Goal: Check status: Check status

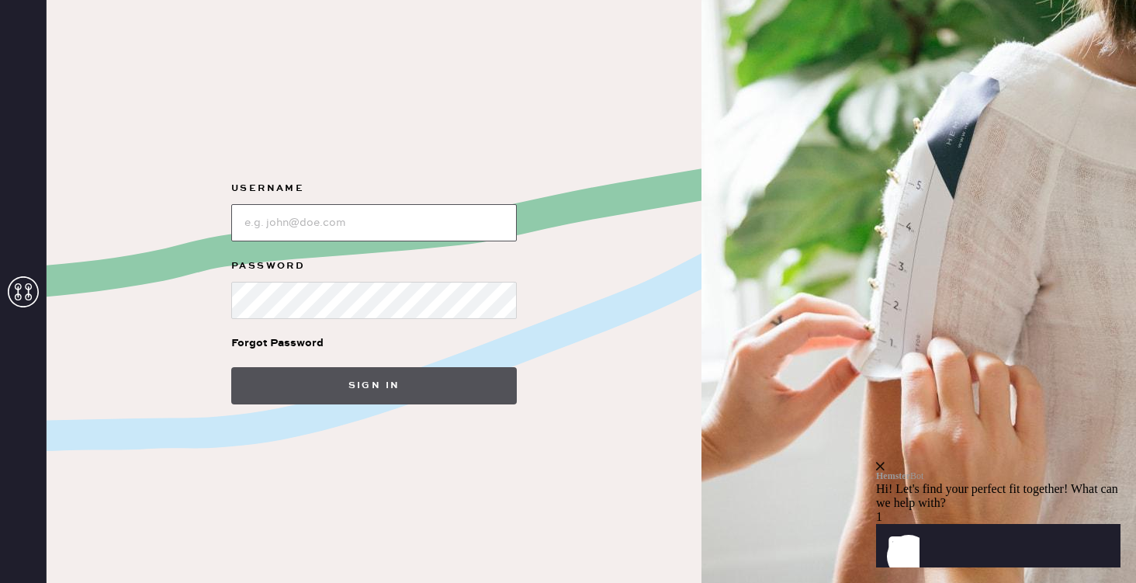
type input "[PERSON_NAME][EMAIL_ADDRESS][DOMAIN_NAME]"
click at [436, 387] on button "Sign in" at bounding box center [374, 385] width 286 height 37
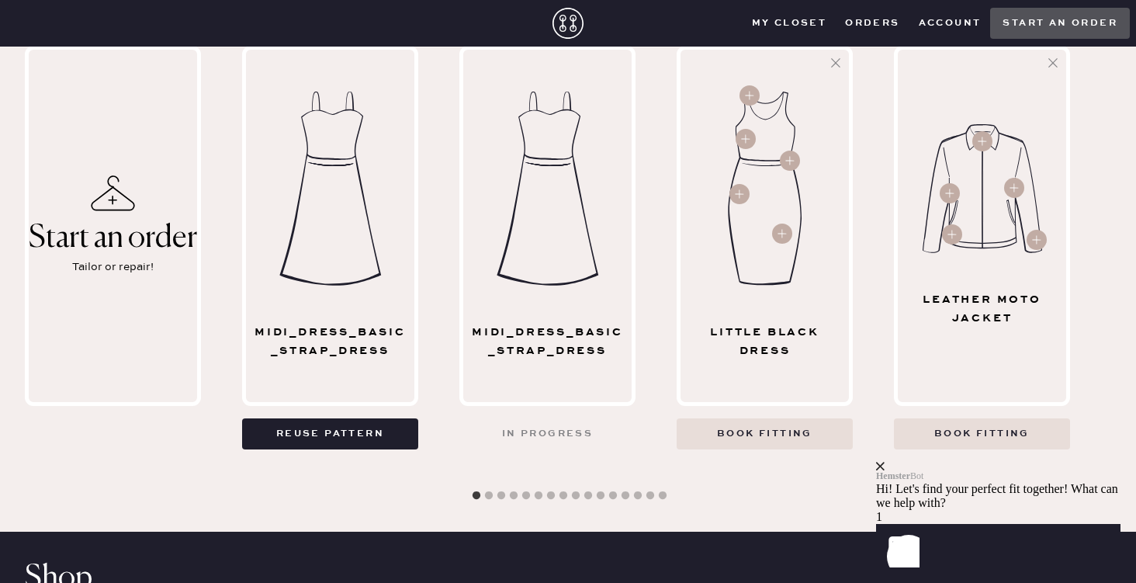
scroll to position [746, 0]
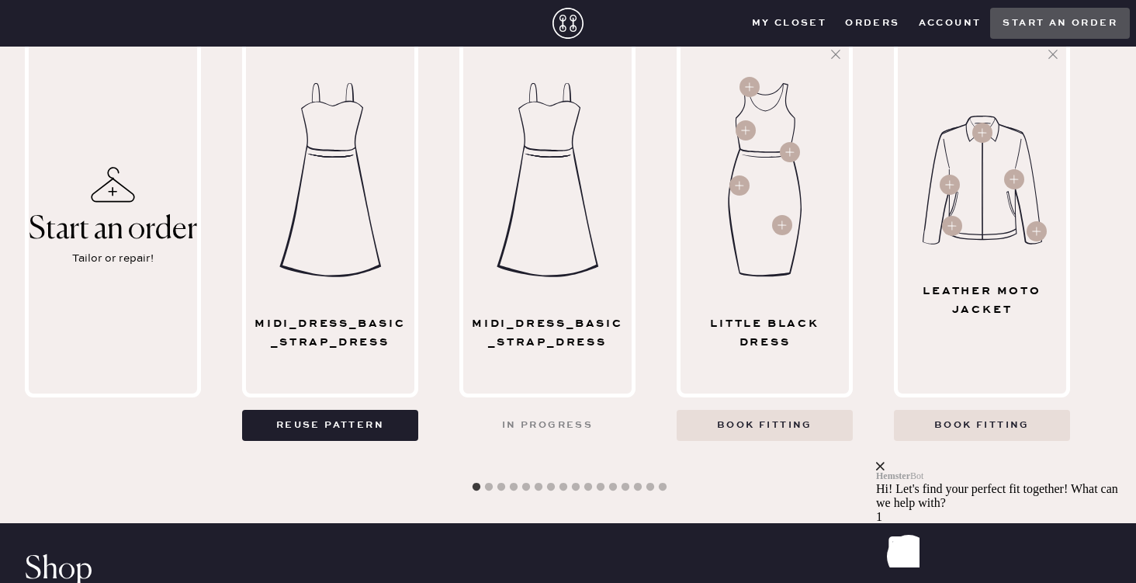
click at [563, 331] on div "midi_dress_basic_strap_dress" at bounding box center [547, 332] width 155 height 37
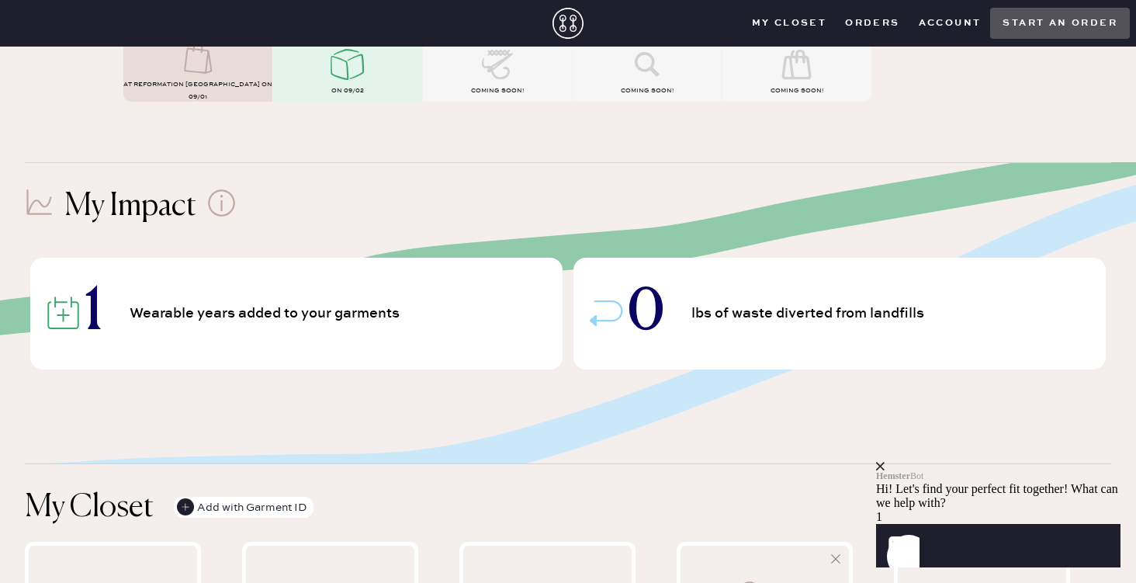
scroll to position [0, 0]
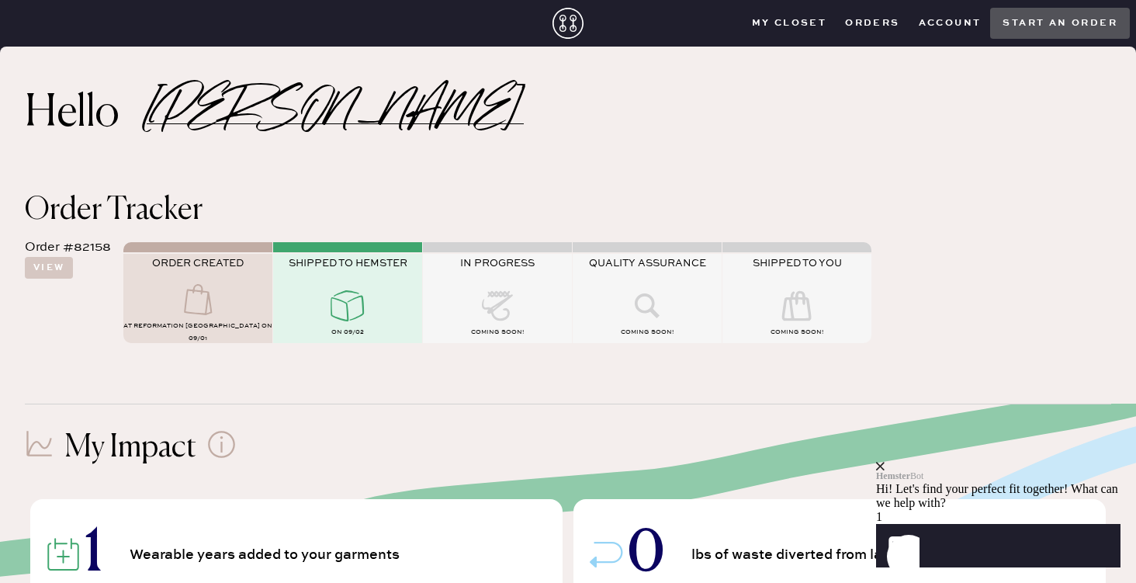
click at [872, 20] on button "Orders" at bounding box center [872, 23] width 73 height 23
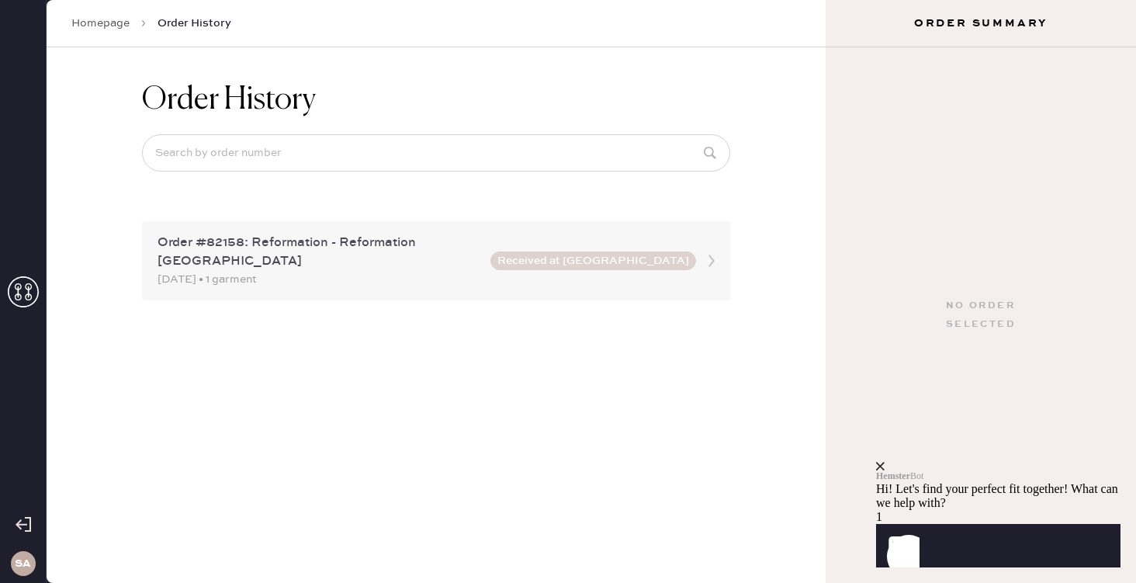
click at [456, 230] on div "Order #82158: Reformation - Reformation [GEOGRAPHIC_DATA] [DATE] • 1 garment Re…" at bounding box center [436, 260] width 588 height 79
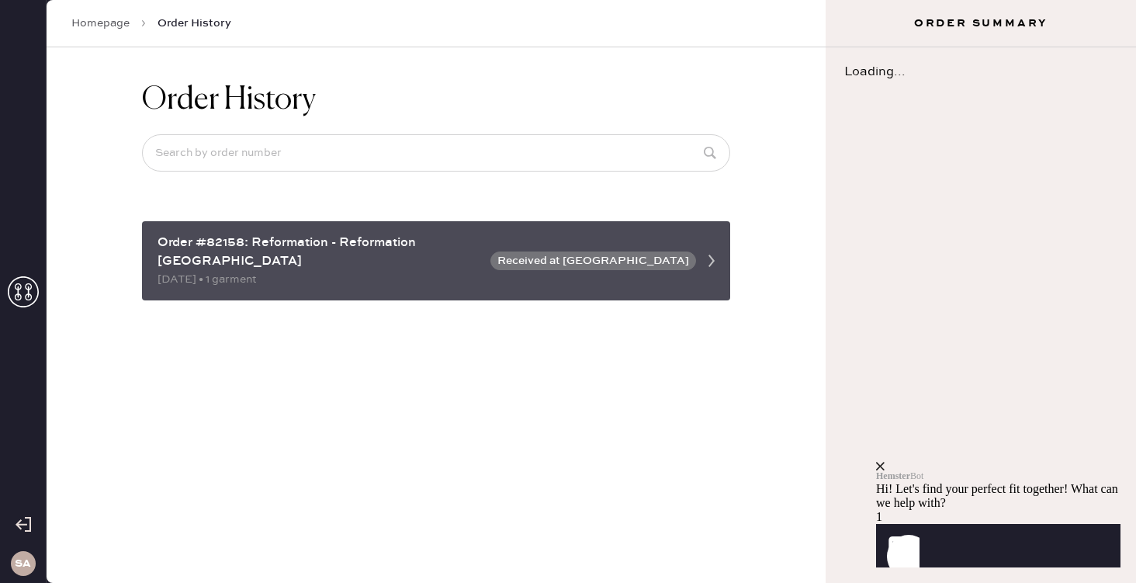
click at [687, 260] on button "Received at [GEOGRAPHIC_DATA]" at bounding box center [593, 260] width 206 height 19
